Goal: Check status: Check status

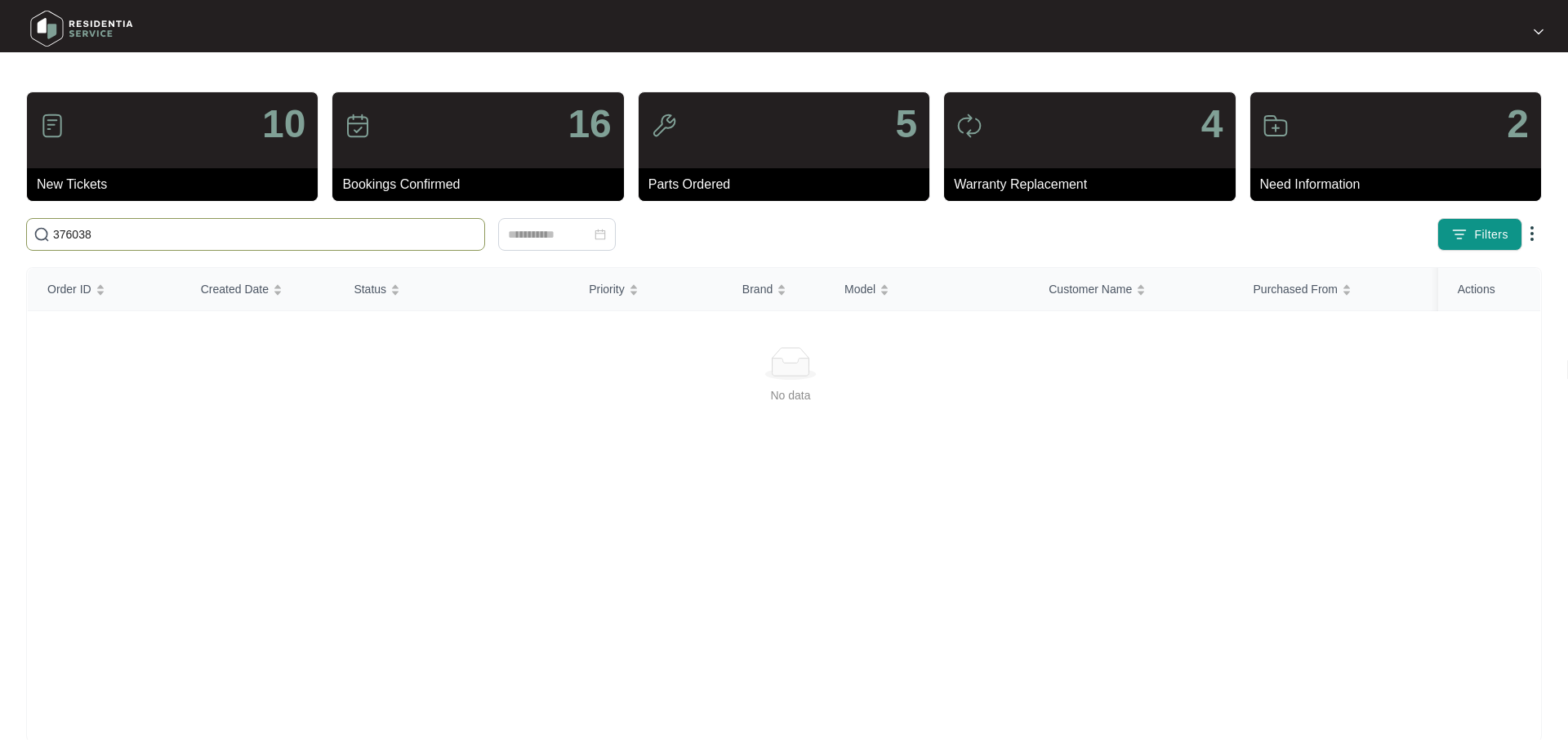
click at [150, 241] on input "376038" at bounding box center [265, 234] width 424 height 18
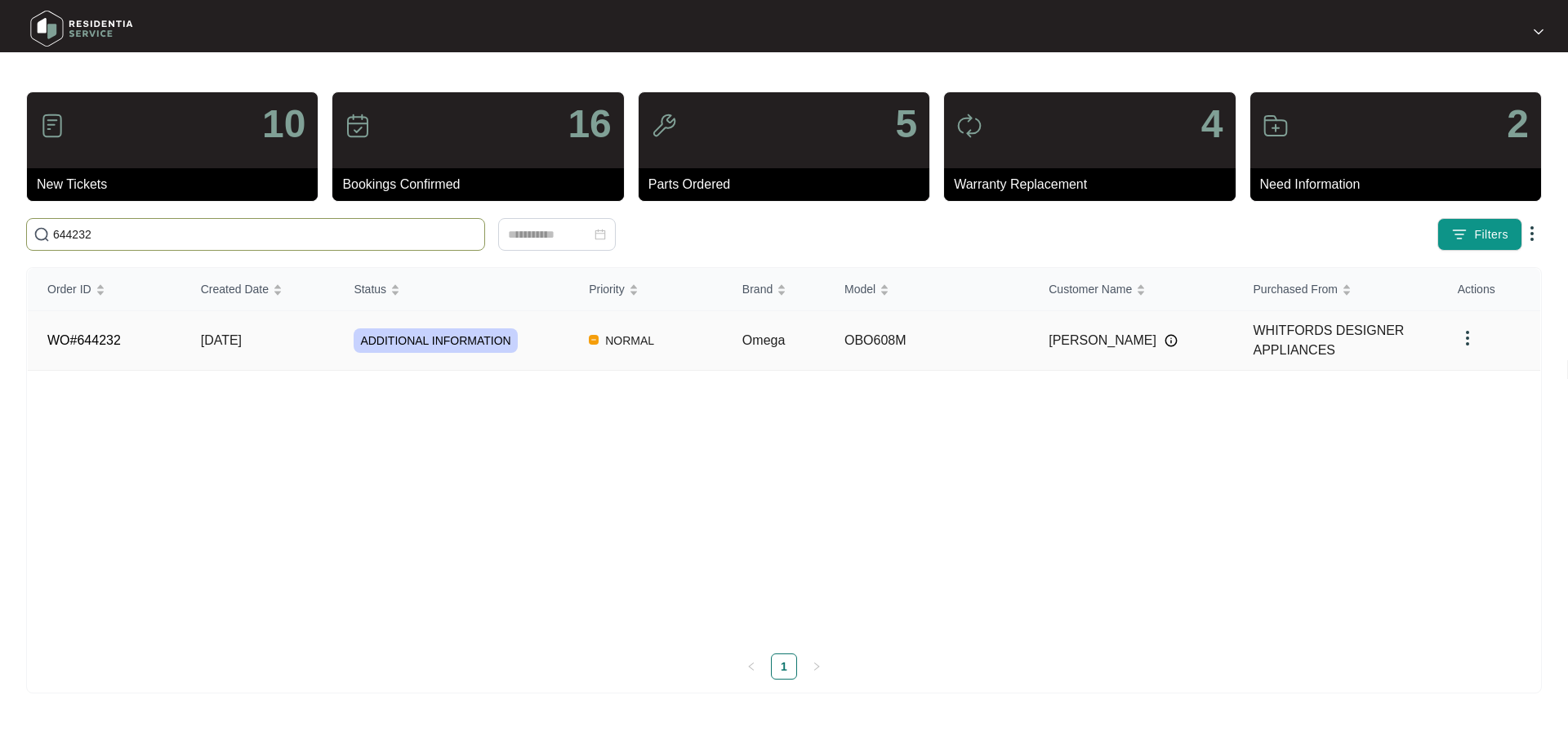
type input "644232"
click at [422, 341] on span "ADDITIONAL INFORMATION" at bounding box center [435, 341] width 163 height 24
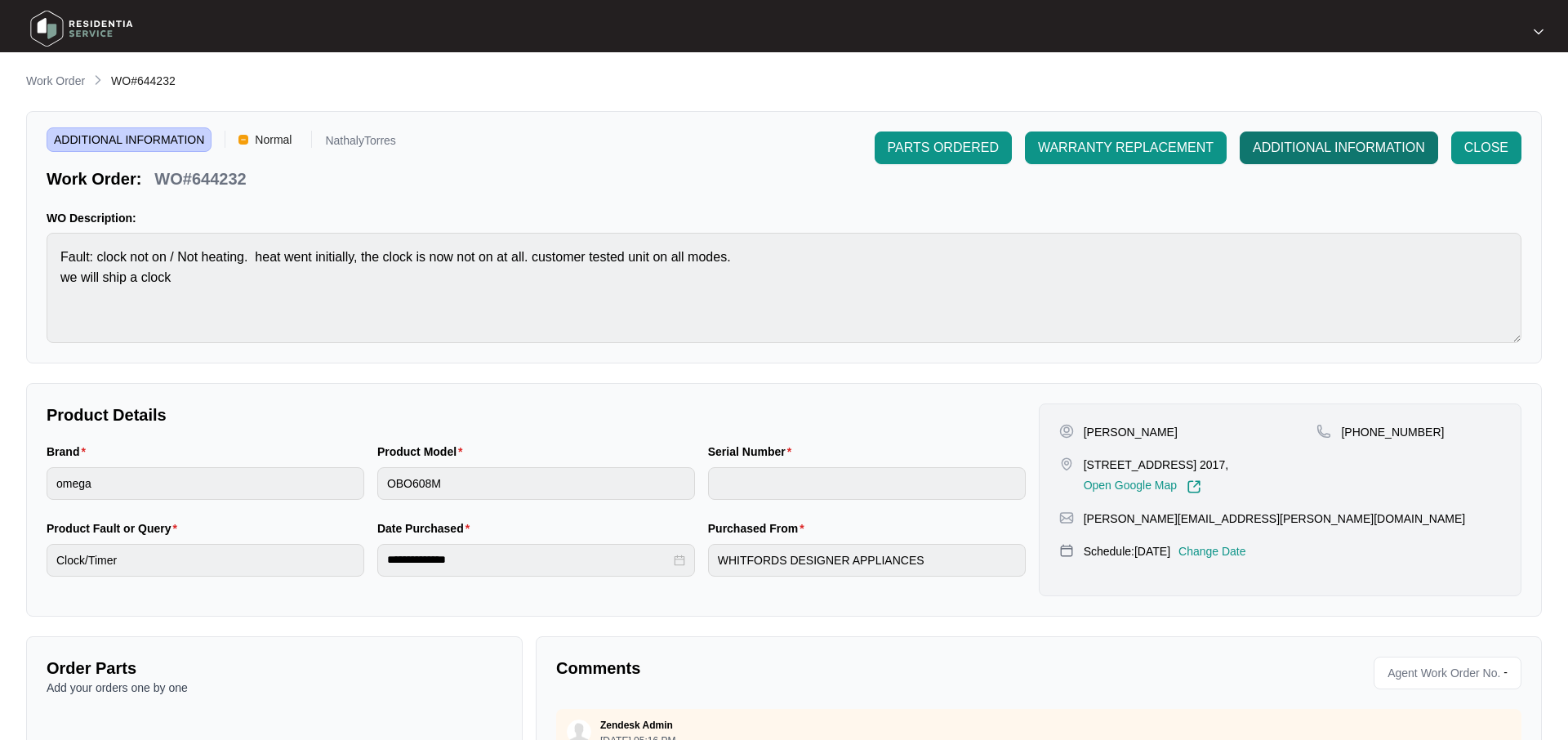
click at [1307, 156] on span "ADDITIONAL INFORMATION" at bounding box center [1339, 148] width 173 height 19
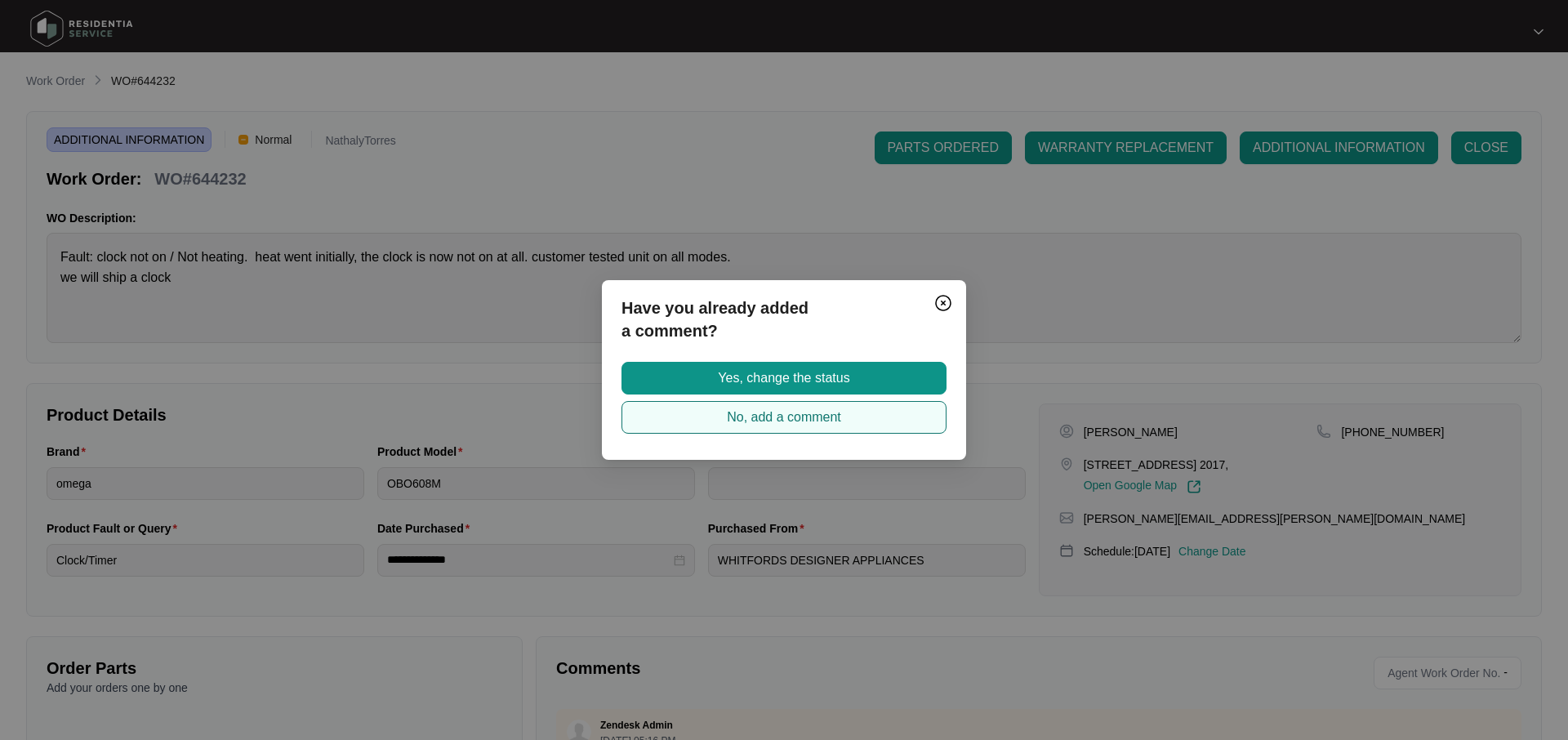
click at [799, 410] on span "No, add a comment" at bounding box center [784, 417] width 114 height 19
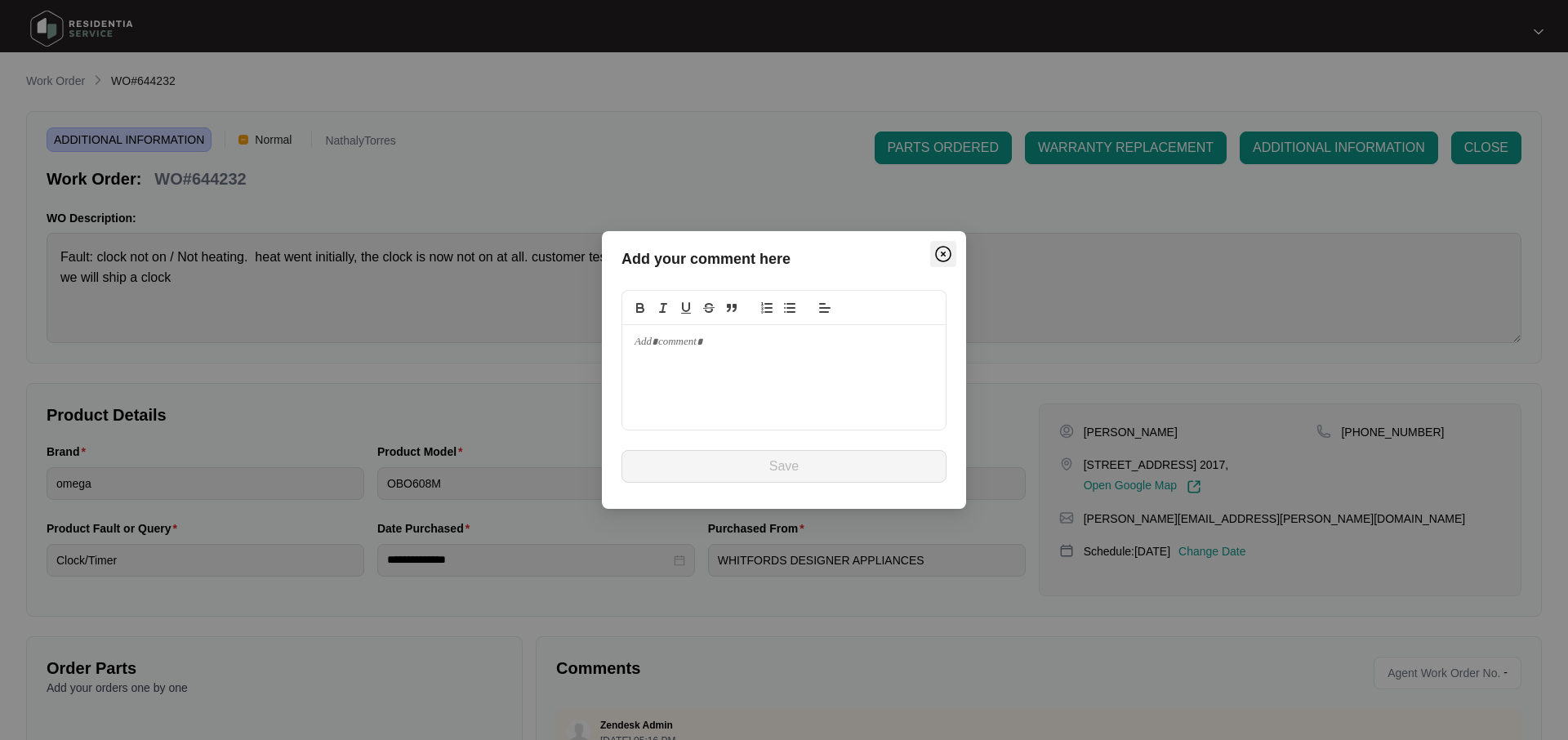
click at [945, 256] on img "Close" at bounding box center [942, 253] width 19 height 19
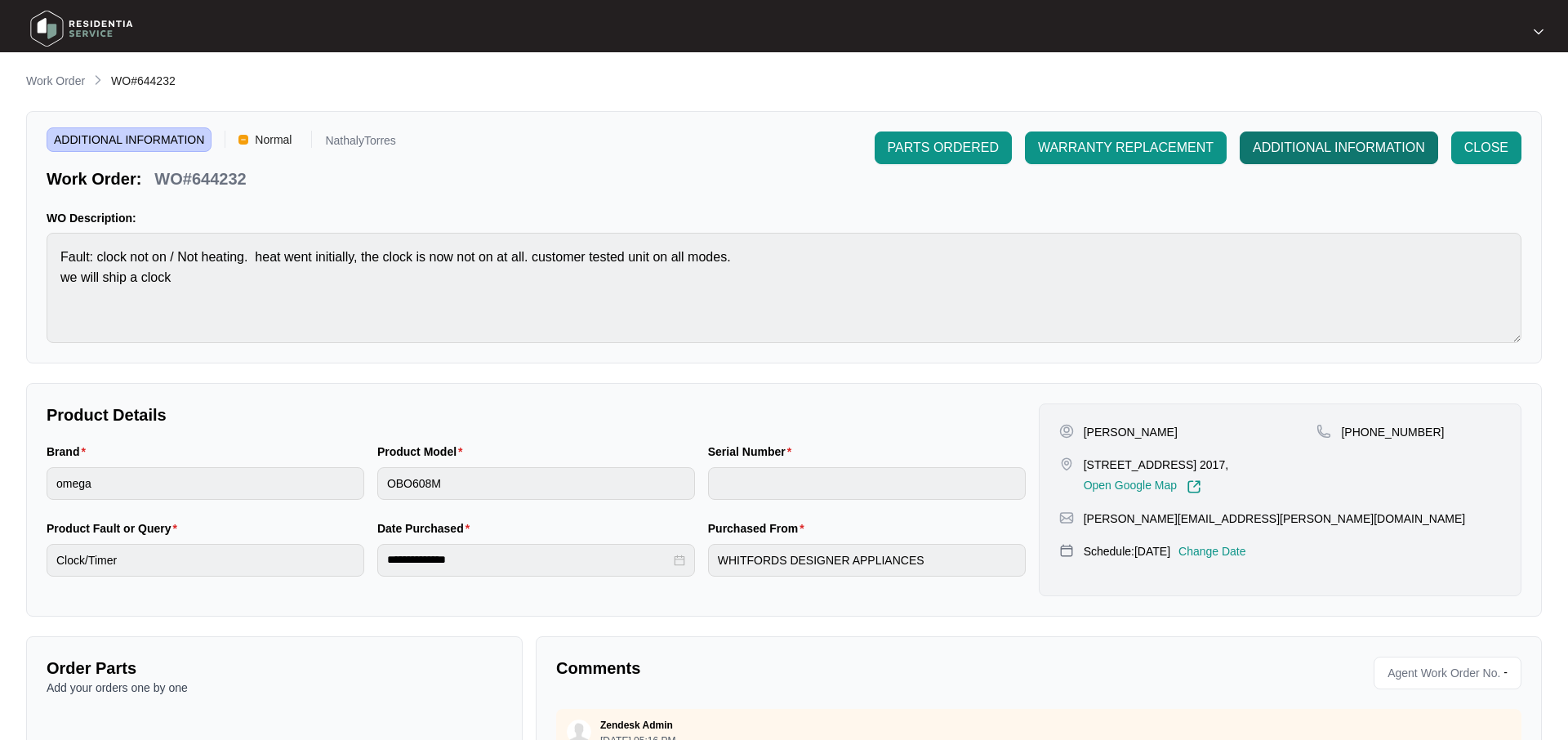
click at [1303, 138] on span "ADDITIONAL INFORMATION" at bounding box center [1339, 148] width 173 height 19
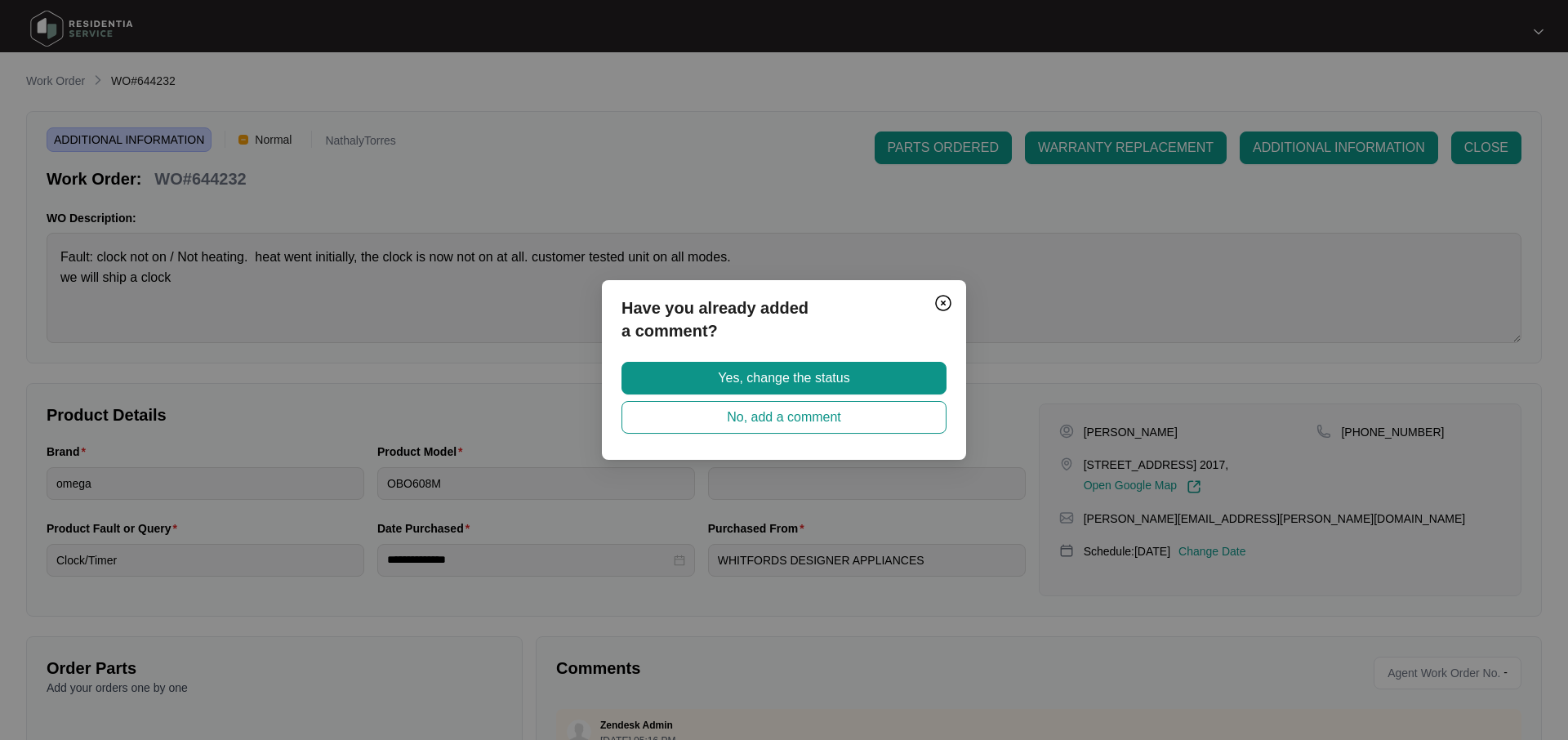
click at [823, 356] on div "Have you already added a comment? Yes, change the status No, add a comment" at bounding box center [784, 370] width 364 height 179
click at [809, 375] on span "Yes, change the status" at bounding box center [784, 378] width 132 height 19
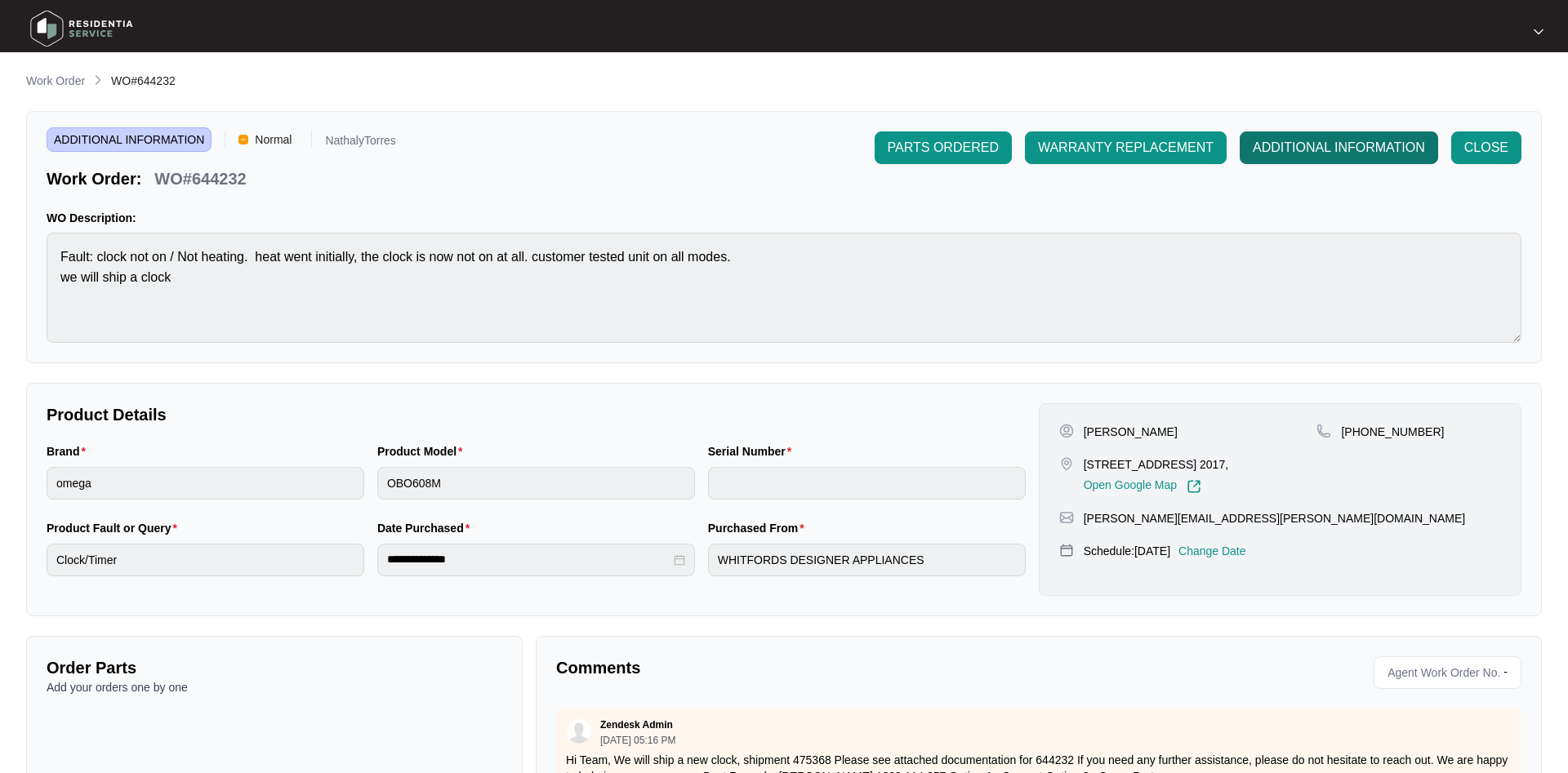
click at [1280, 141] on span "ADDITIONAL INFORMATION" at bounding box center [1339, 148] width 173 height 19
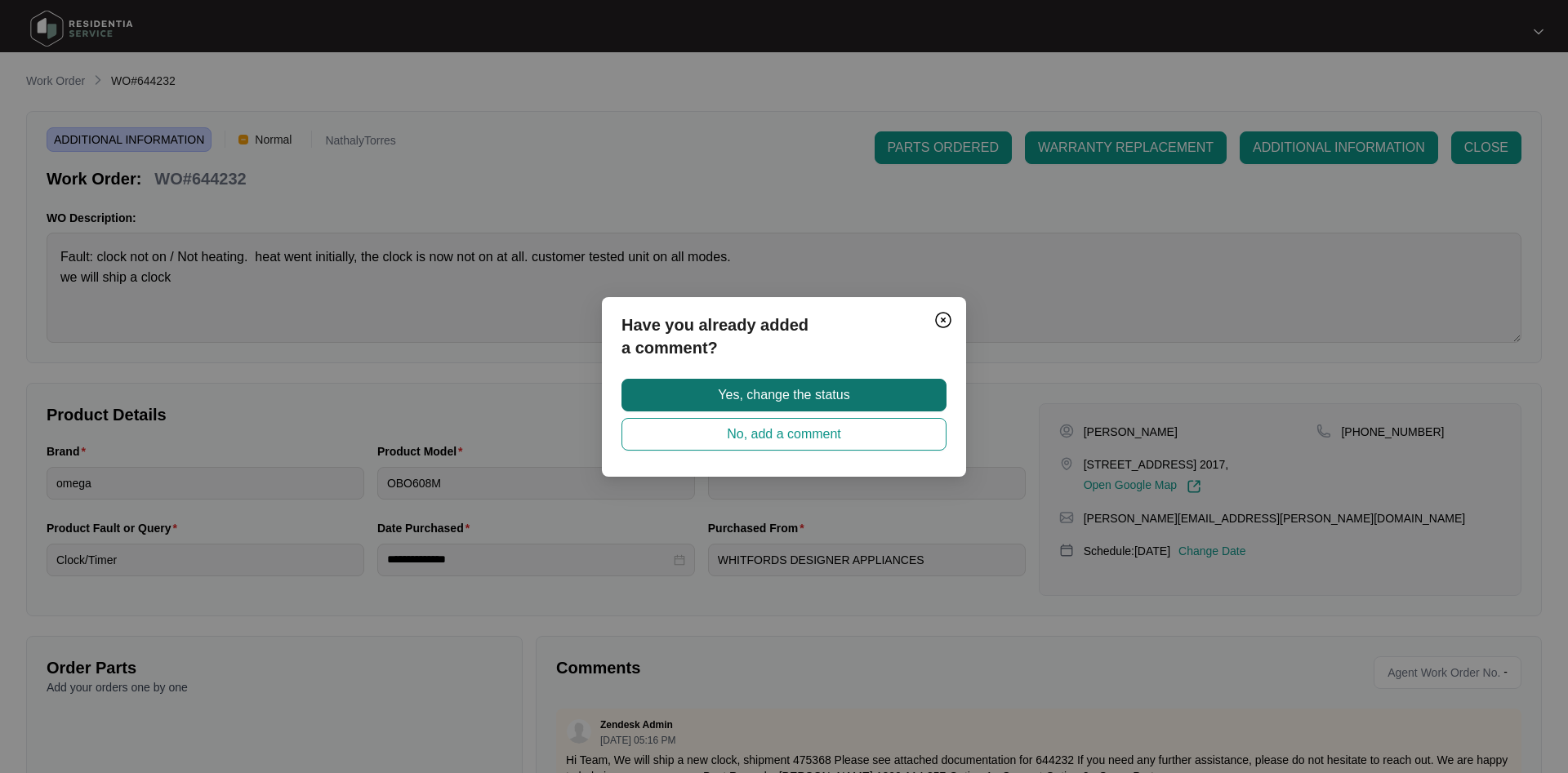
click at [733, 395] on span "Yes, change the status" at bounding box center [784, 394] width 132 height 19
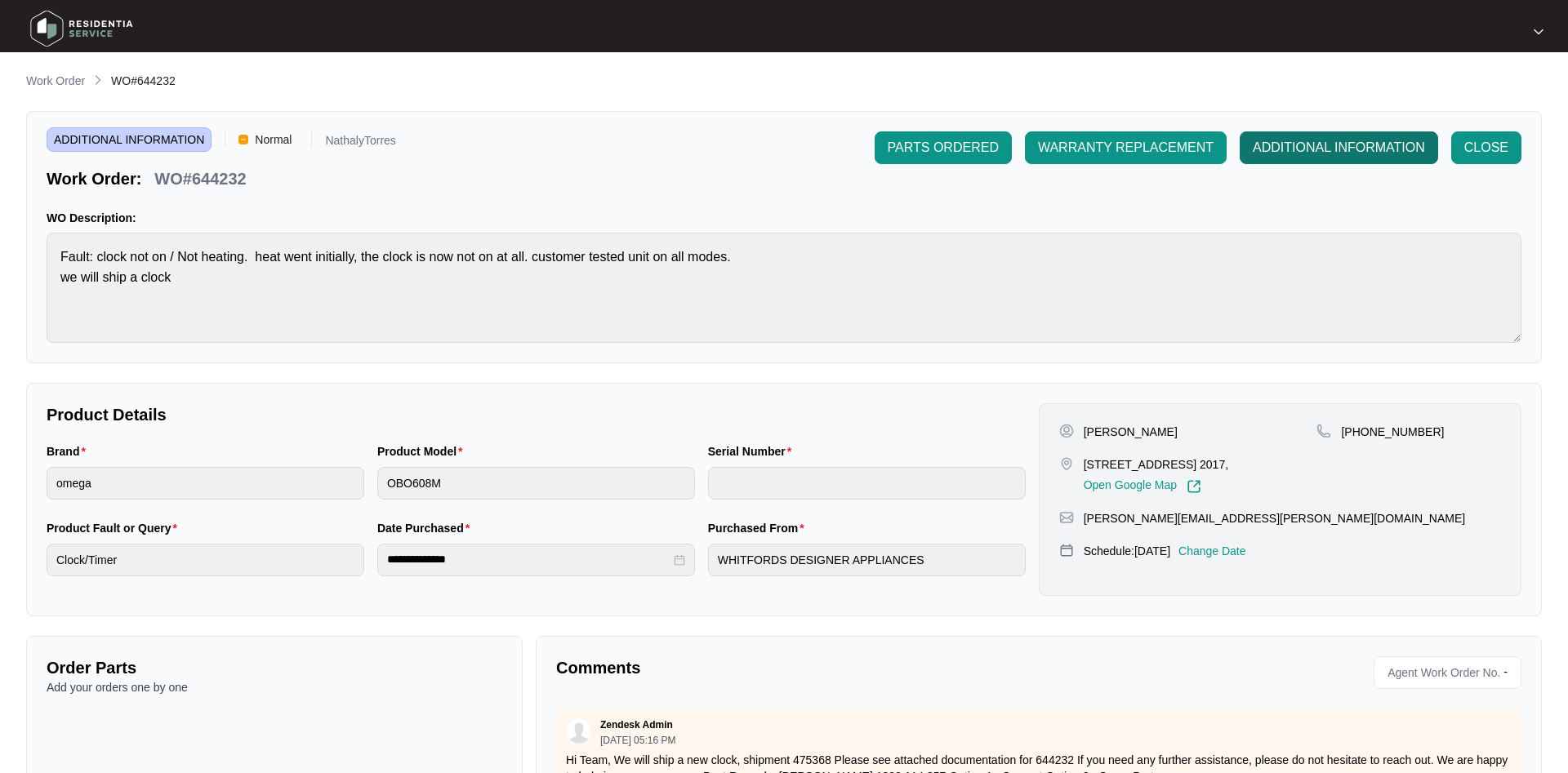
click at [1303, 149] on span "ADDITIONAL INFORMATION" at bounding box center [1339, 148] width 173 height 19
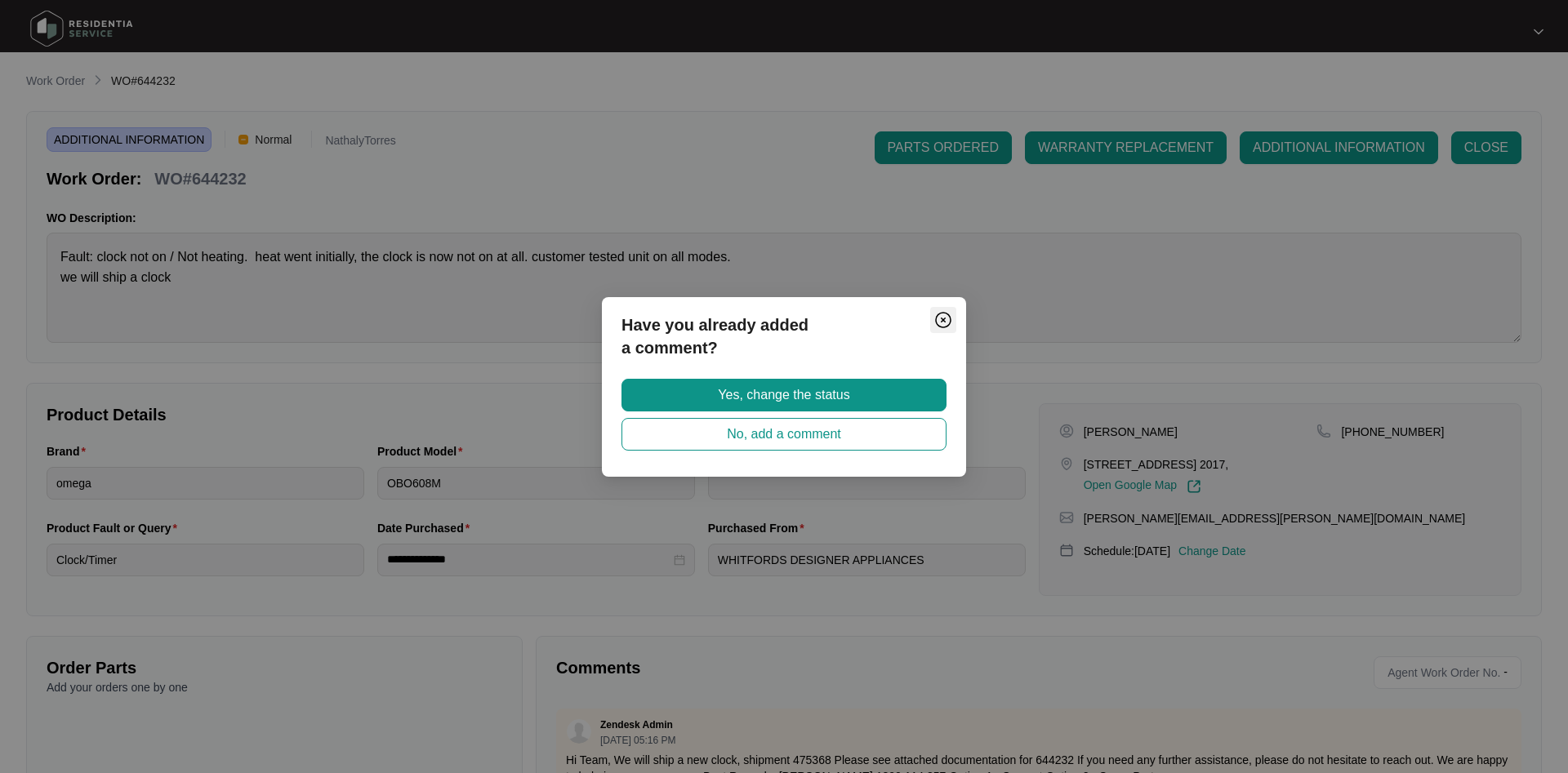
click at [949, 321] on img "Close" at bounding box center [942, 319] width 19 height 19
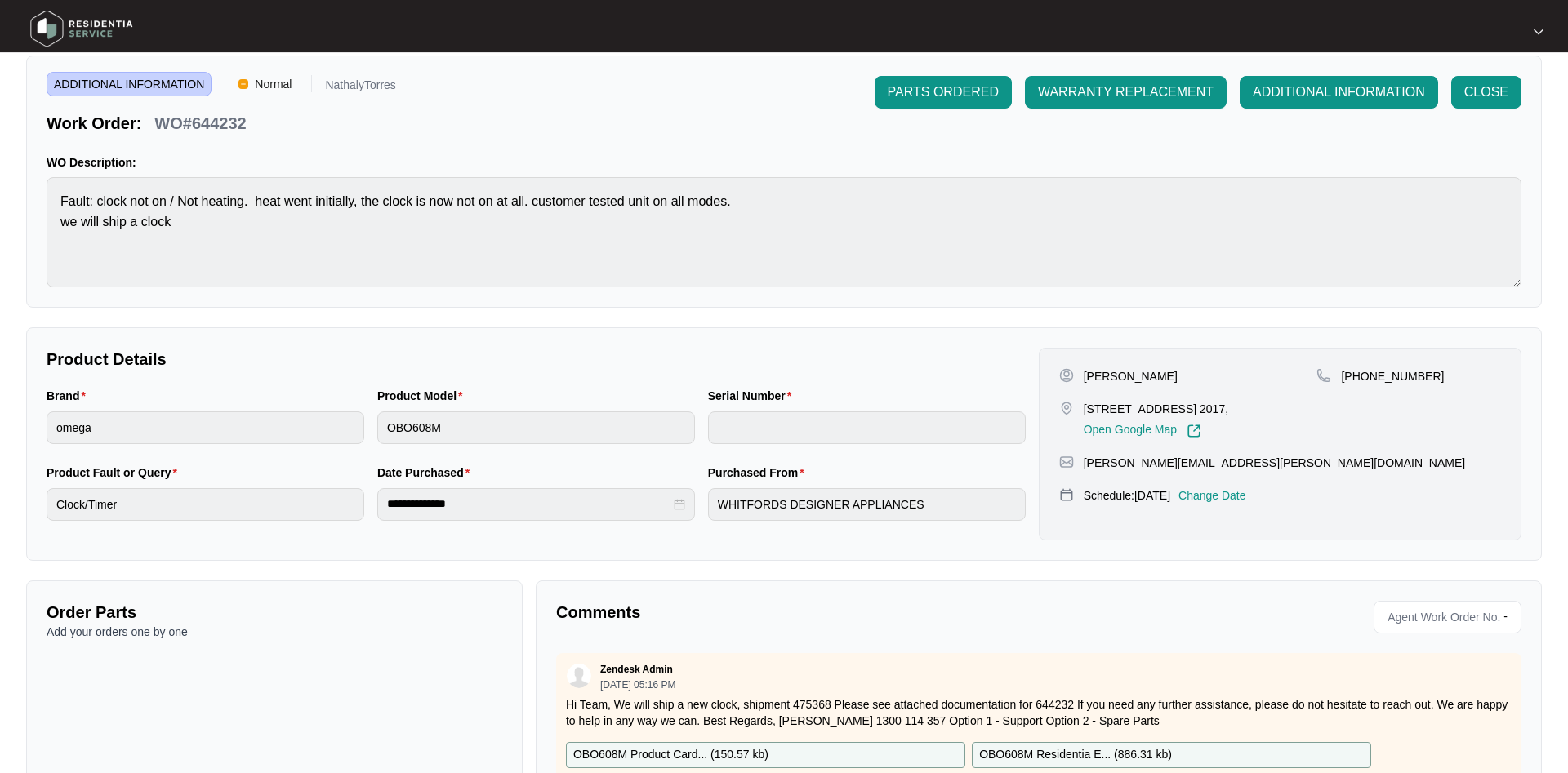
scroll to position [145, 0]
